Goal: Download file/media

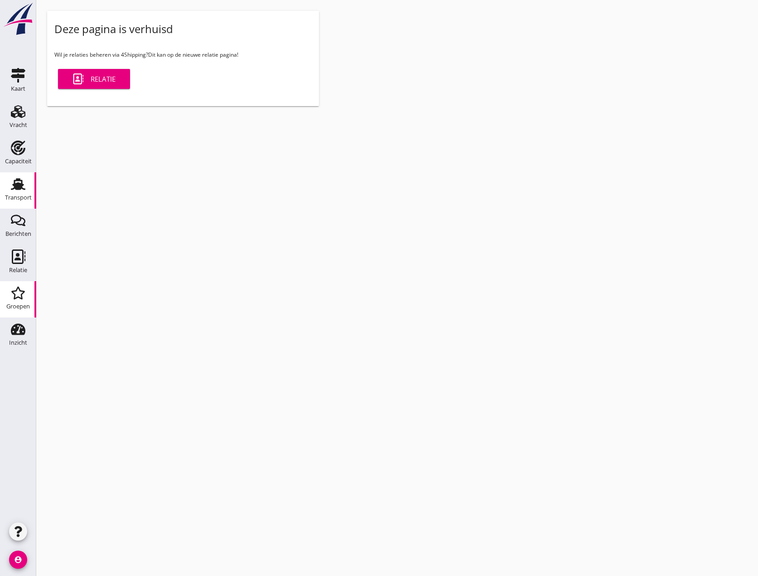
click at [22, 190] on icon "Transport" at bounding box center [18, 184] width 15 height 15
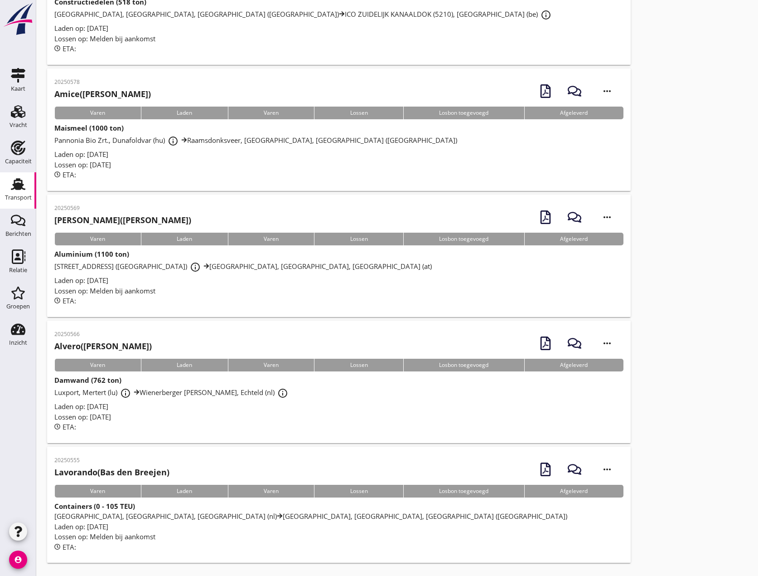
scroll to position [3396, 0]
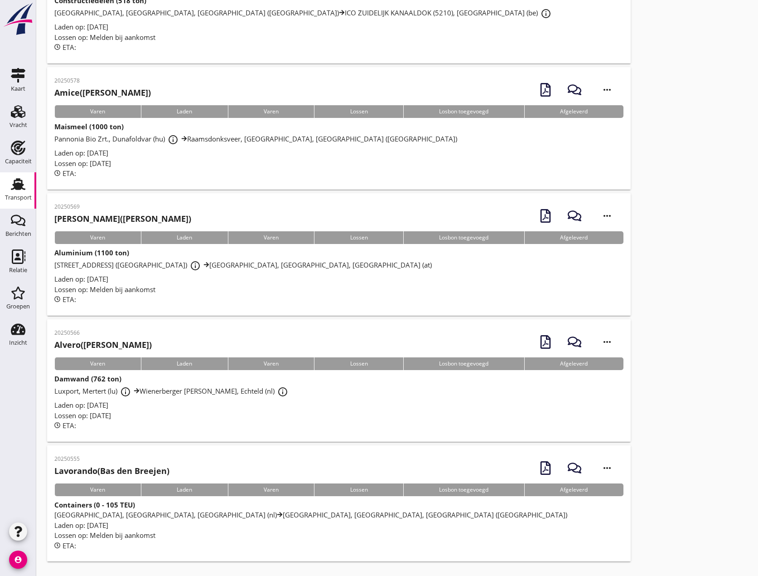
drag, startPoint x: 110, startPoint y: 261, endPoint x: 126, endPoint y: 269, distance: 18.2
click at [110, 261] on span "[GEOGRAPHIC_DATA], [GEOGRAPHIC_DATA] ([GEOGRAPHIC_DATA]) info_outline [GEOGRAPH…" at bounding box center [242, 264] width 377 height 9
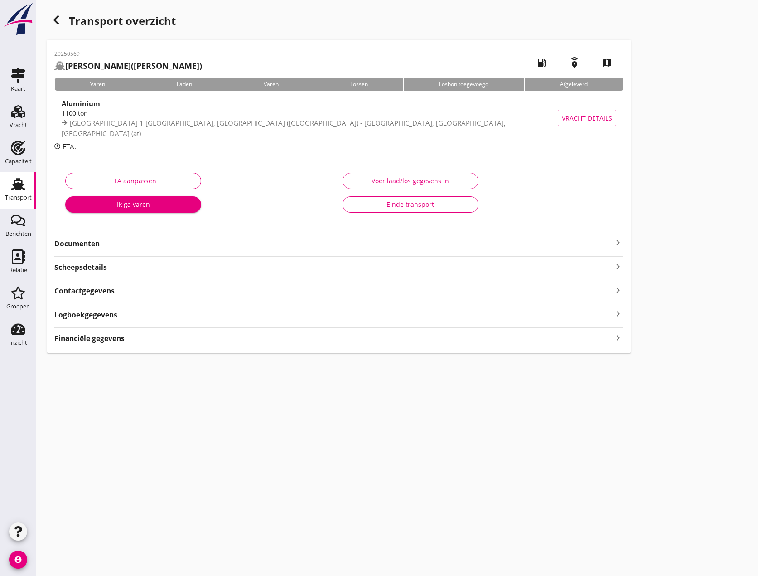
click at [615, 241] on icon "keyboard_arrow_right" at bounding box center [618, 242] width 11 height 11
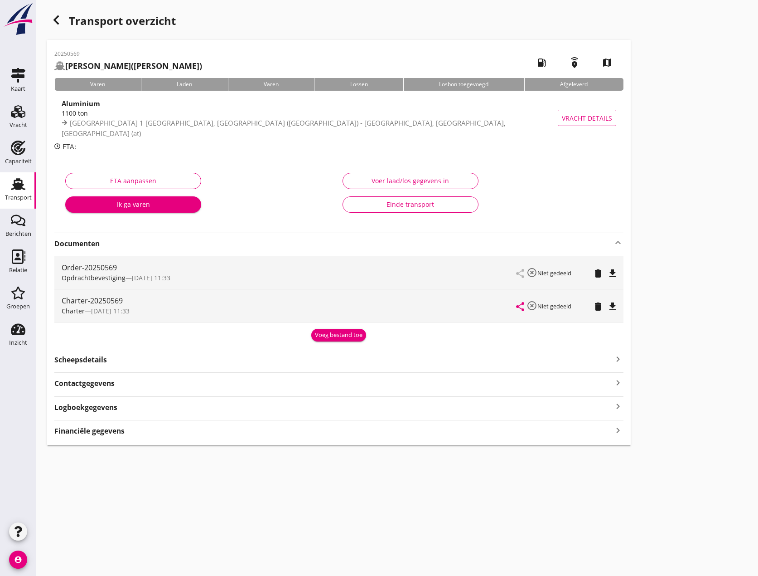
click at [611, 306] on icon "file_download" at bounding box center [612, 306] width 11 height 11
click at [24, 110] on icon "Vracht" at bounding box center [18, 111] width 15 height 15
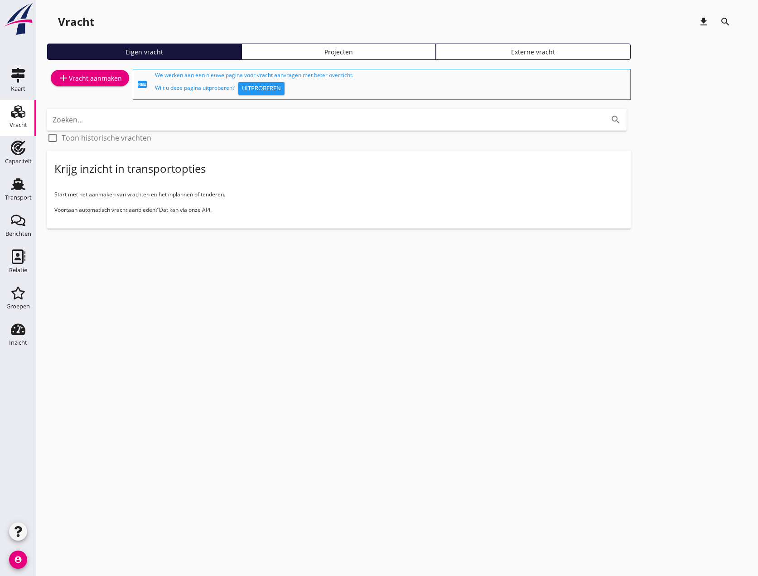
click at [326, 339] on div "cancel You are impersonating another user. Vracht download search Eigen vracht …" at bounding box center [397, 288] width 722 height 576
